Goal: Task Accomplishment & Management: Use online tool/utility

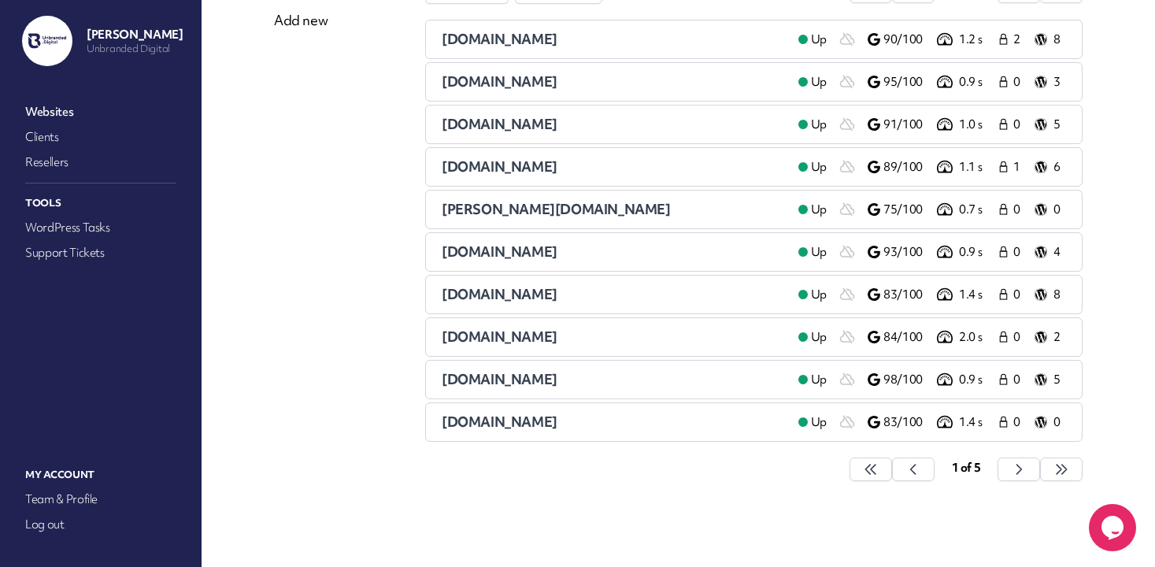
scroll to position [187, 0]
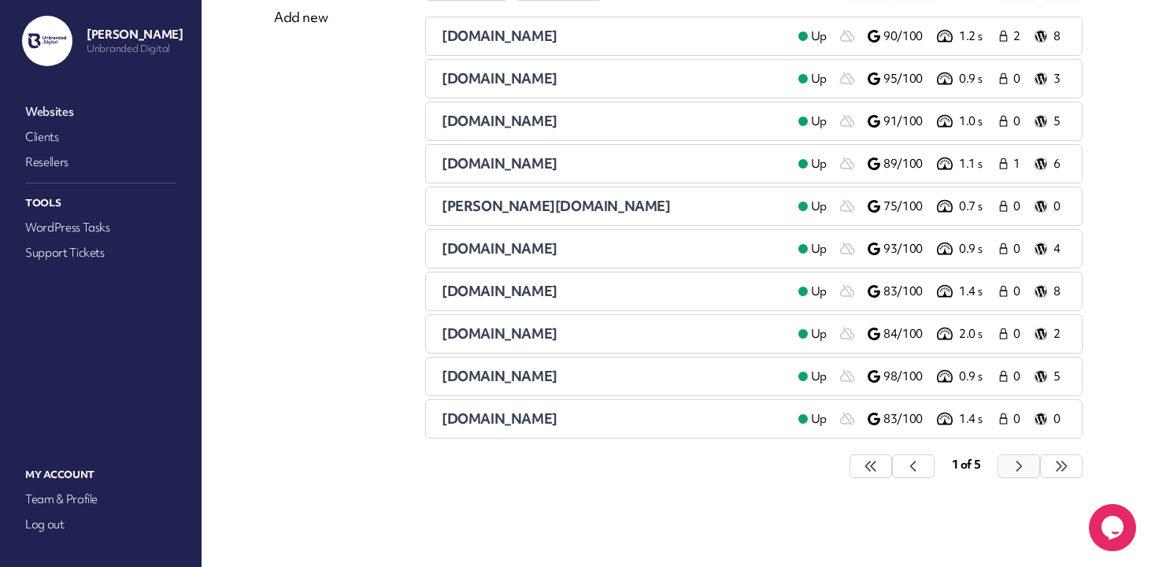
click at [892, 464] on button "button" at bounding box center [870, 466] width 42 height 24
click at [892, 463] on button "button" at bounding box center [870, 466] width 42 height 24
click at [490, 76] on span "[DOMAIN_NAME]" at bounding box center [500, 78] width 116 height 18
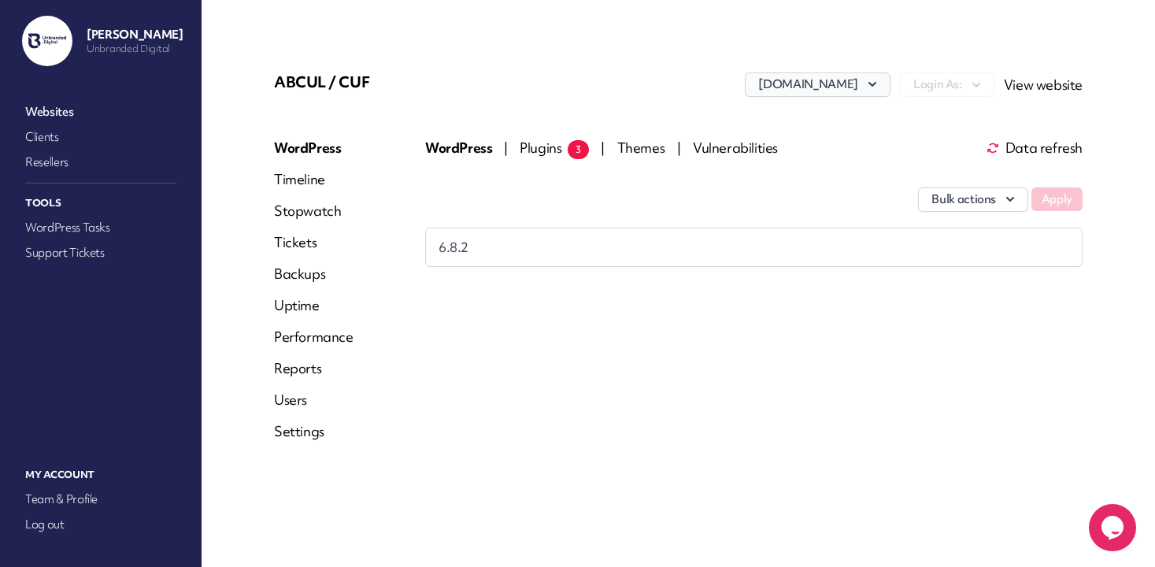
click at [841, 75] on button "[DOMAIN_NAME]" at bounding box center [816, 84] width 145 height 24
click at [478, 391] on div "WordPress | Plugins 3 | Themes | Vulnerabilities Data refresh Bulk actions Appl…" at bounding box center [753, 296] width 657 height 315
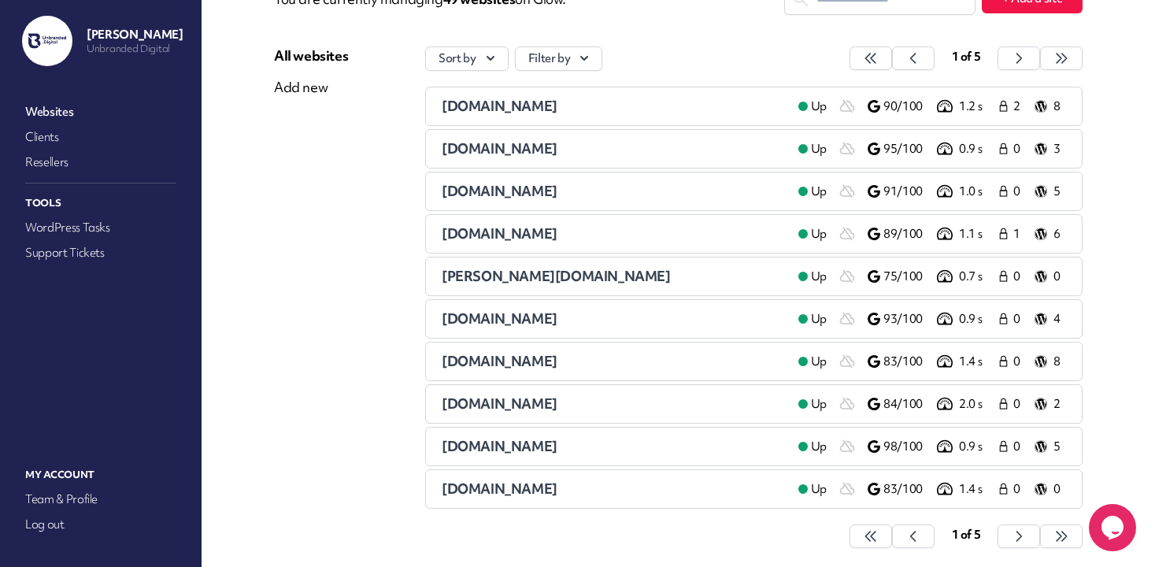
scroll to position [187, 0]
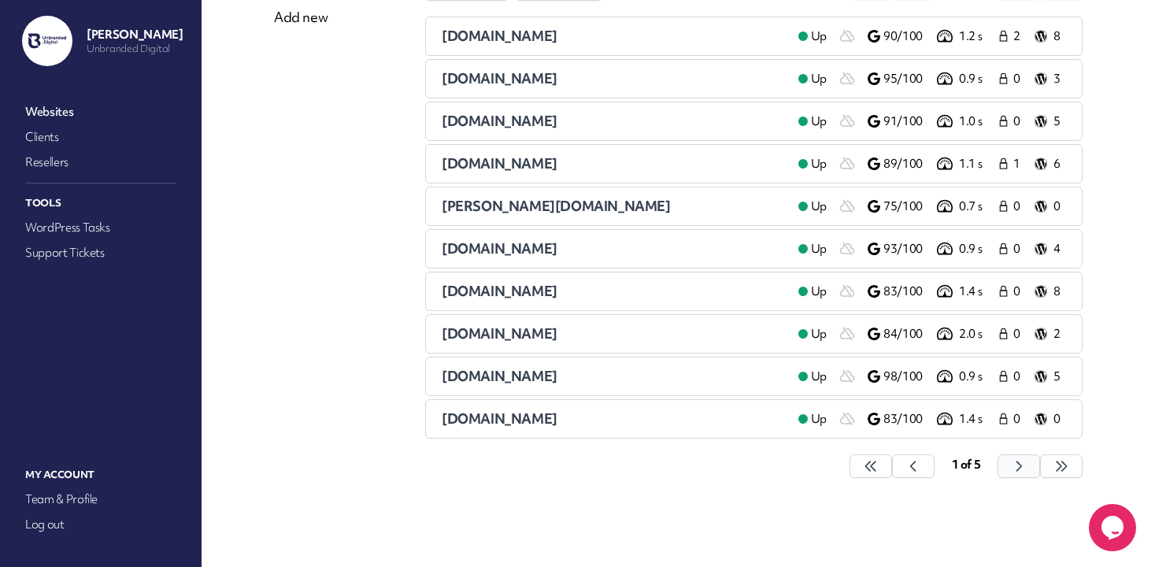
click at [878, 467] on icon "button" at bounding box center [871, 466] width 16 height 16
click at [549, 292] on span "[DOMAIN_NAME]" at bounding box center [500, 291] width 116 height 18
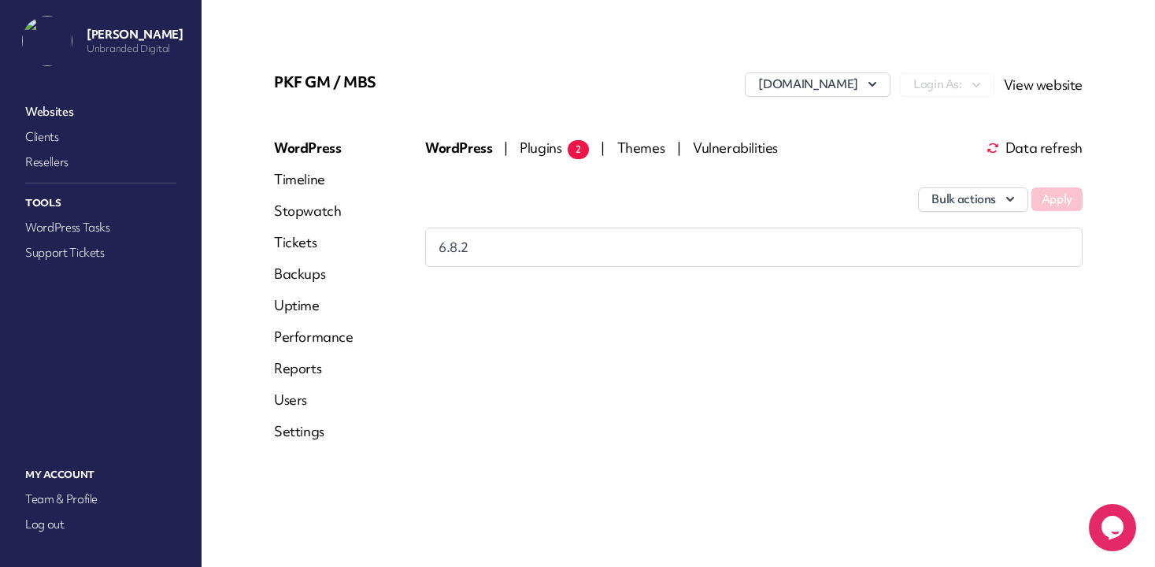
click at [290, 375] on link "Reports" at bounding box center [313, 368] width 79 height 19
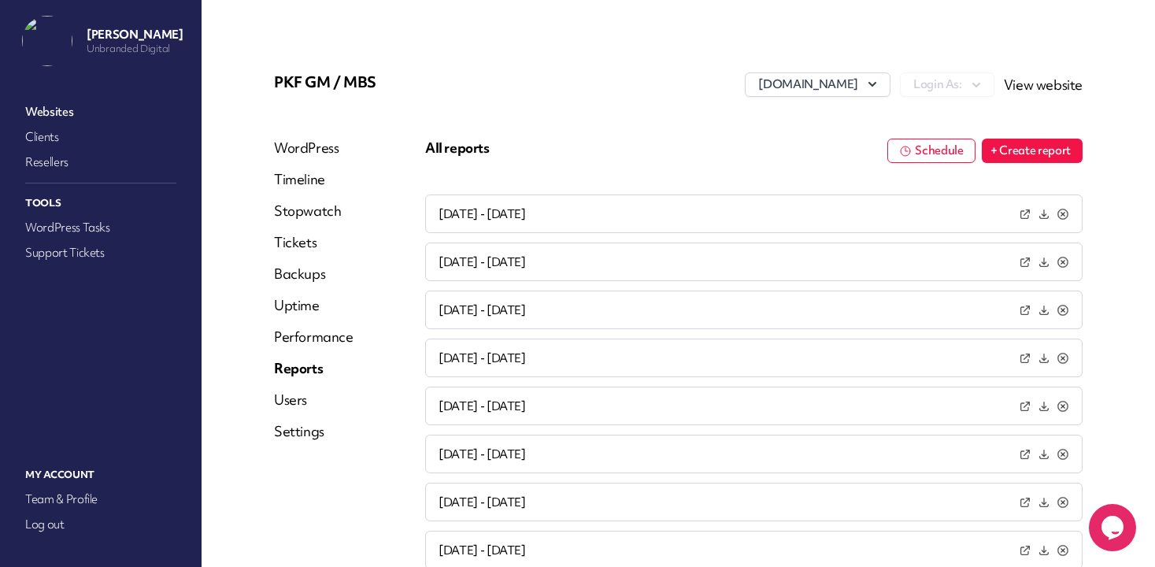
click at [1026, 150] on button "+ Create report" at bounding box center [1031, 151] width 101 height 24
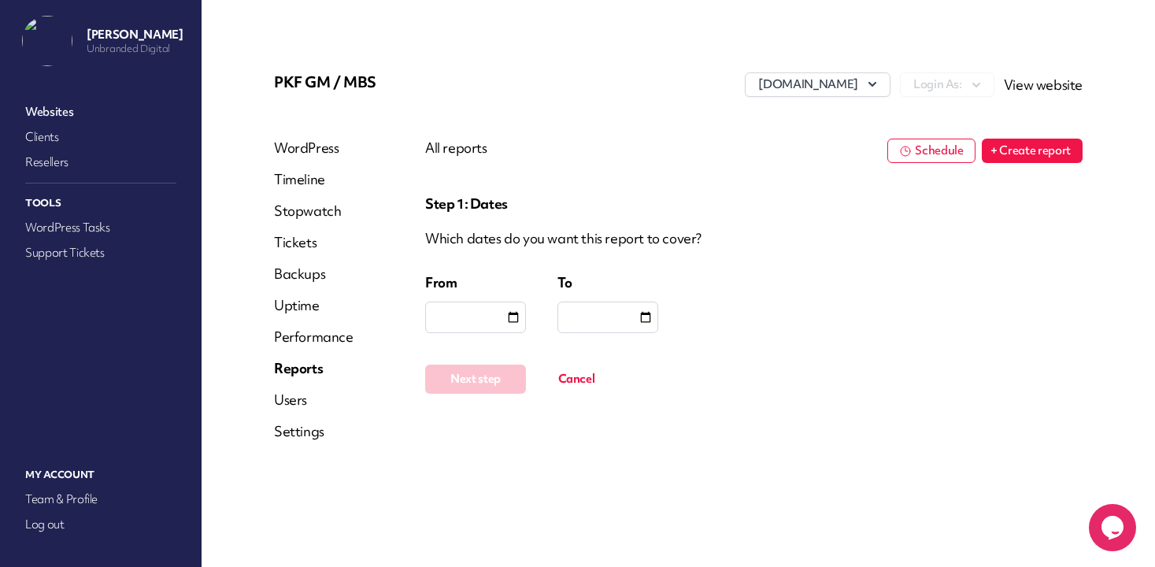
click at [486, 320] on div at bounding box center [475, 316] width 101 height 31
type input "**********"
click at [642, 319] on input "date" at bounding box center [645, 317] width 16 height 16
type input "**********"
click at [479, 384] on button "Next step" at bounding box center [475, 378] width 101 height 29
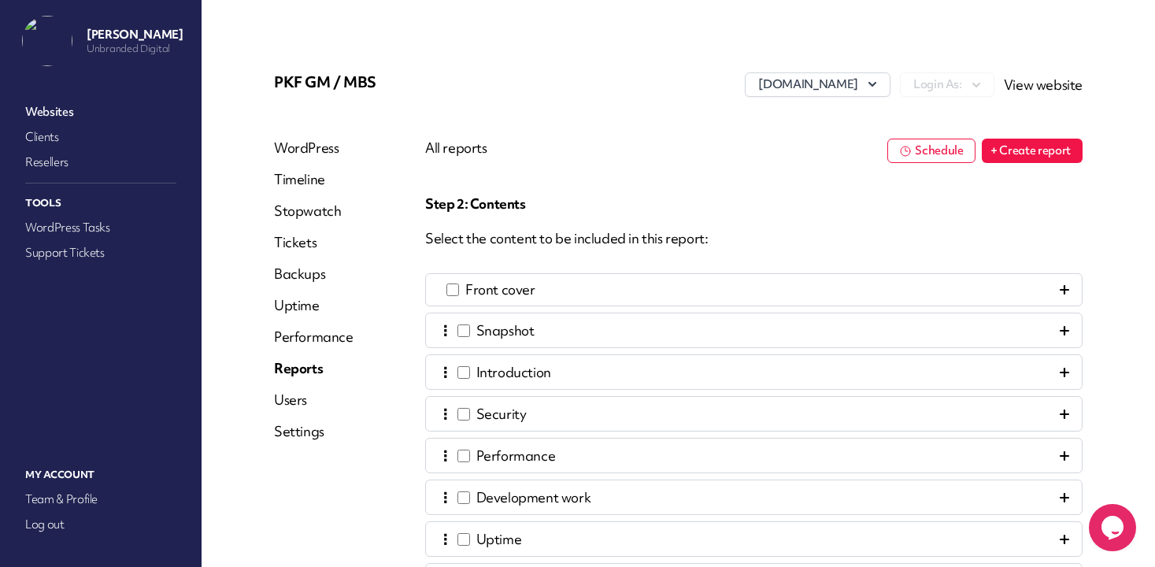
scroll to position [290, 0]
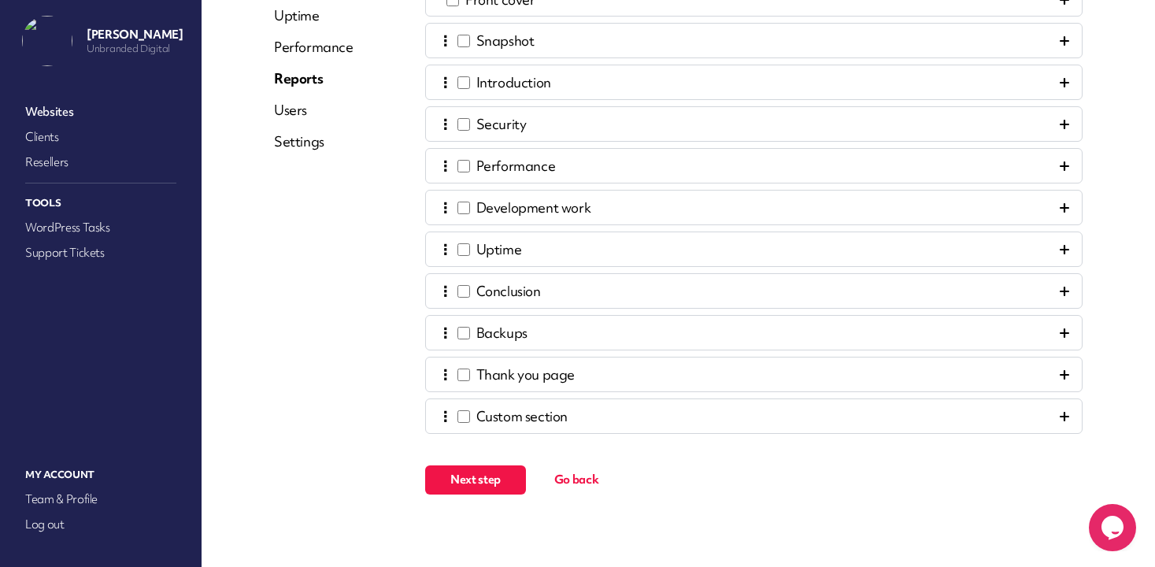
click at [498, 477] on span "Next step" at bounding box center [475, 479] width 50 height 16
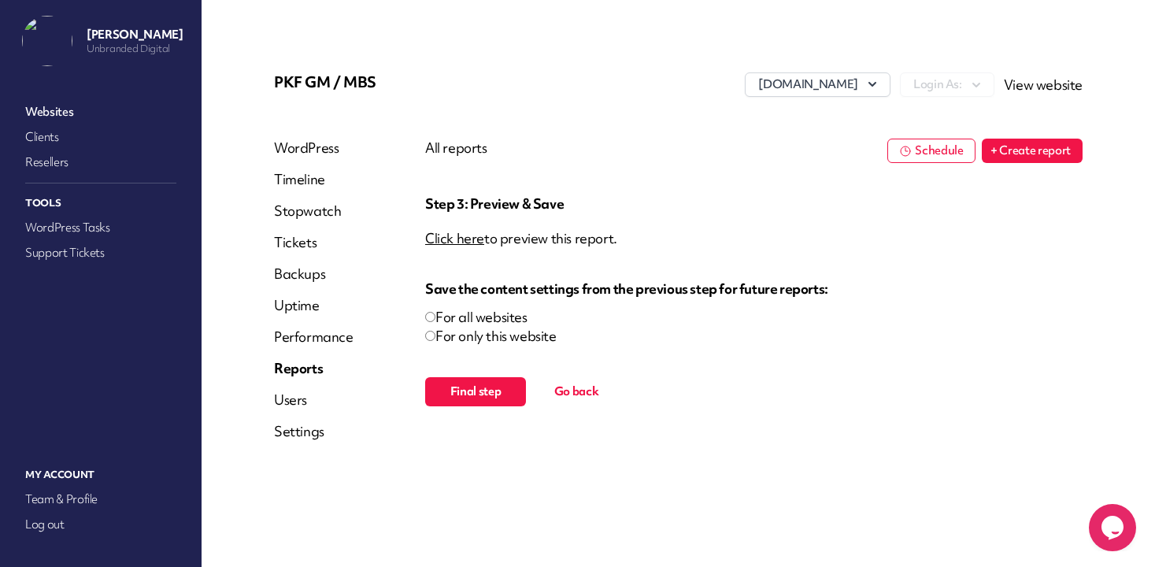
scroll to position [0, 0]
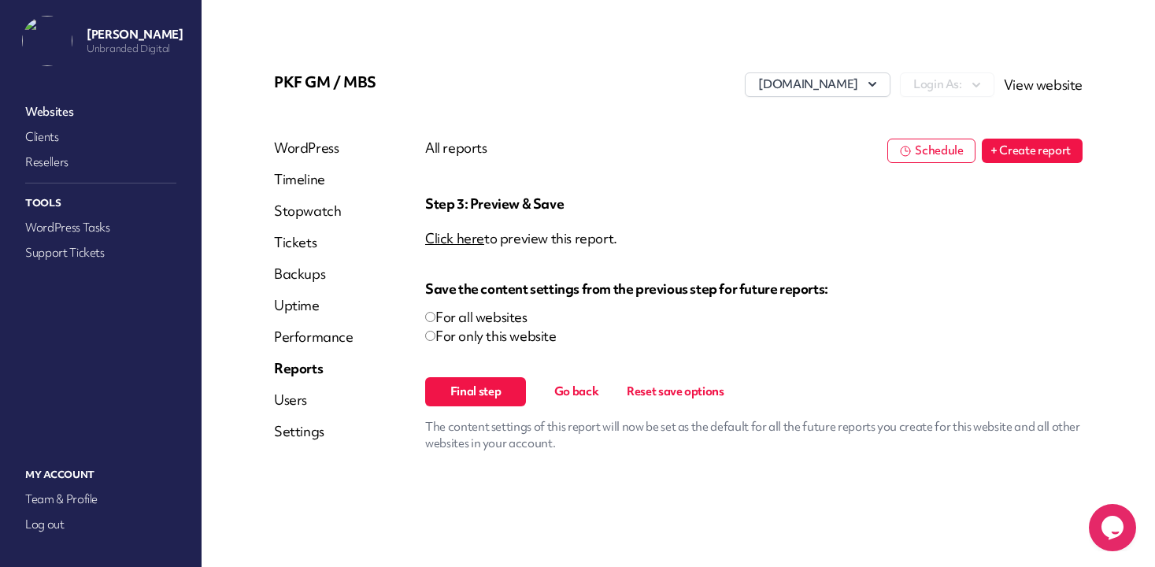
click at [475, 385] on span "Final step" at bounding box center [475, 391] width 51 height 16
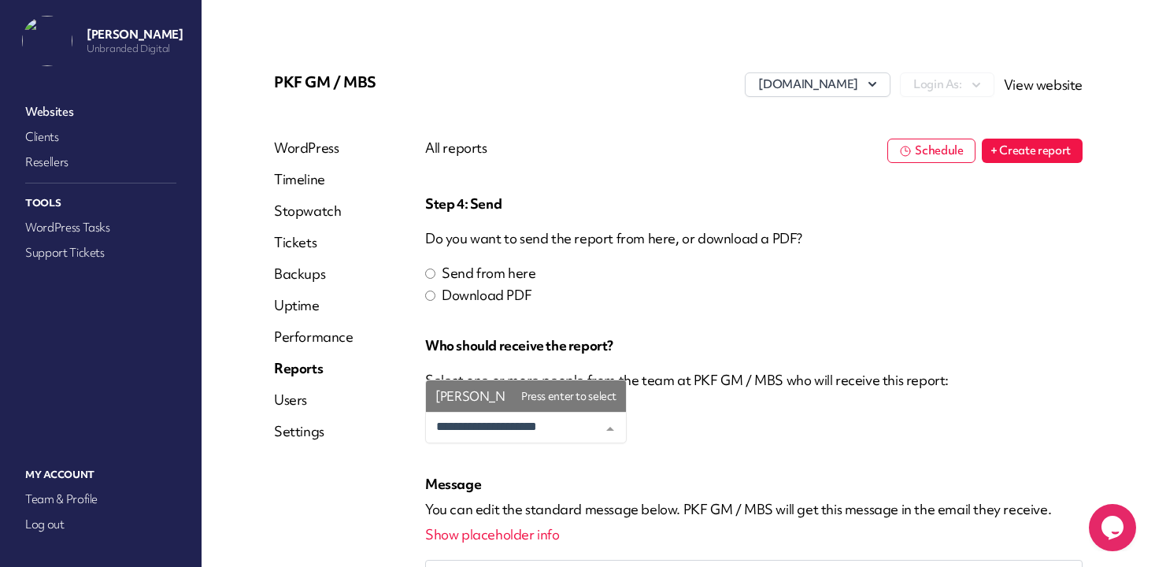
click at [507, 390] on span "Oliver Collinge" at bounding box center [526, 395] width 200 height 31
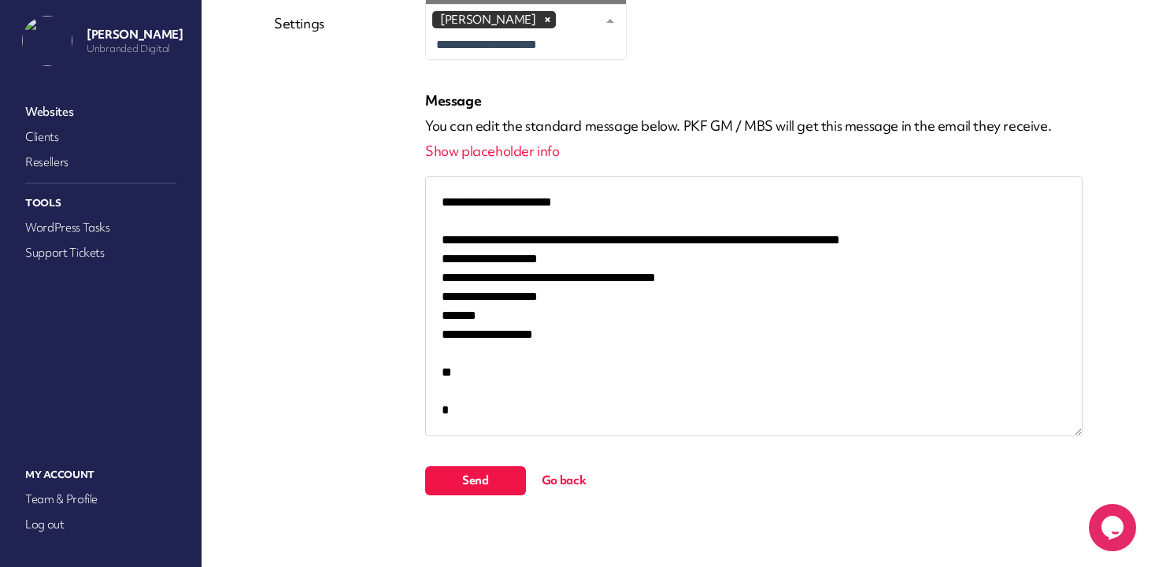
click at [477, 479] on span "Send" at bounding box center [475, 480] width 27 height 16
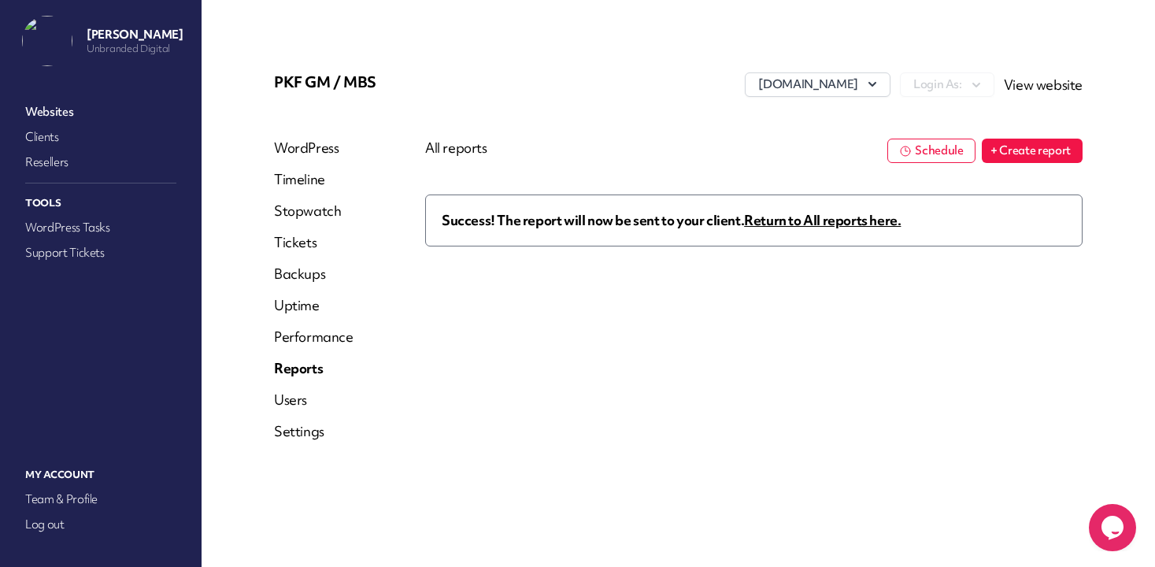
click at [492, 371] on div "Success! The report will now be sent to your client. Return to All reports here." at bounding box center [753, 351] width 657 height 315
